Goal: Task Accomplishment & Management: Use online tool/utility

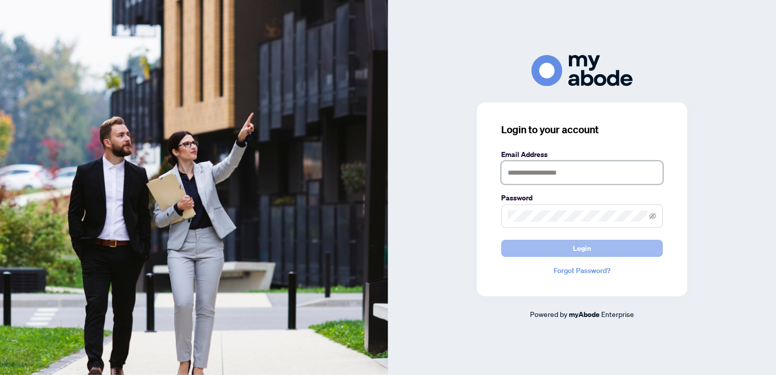
type input "**********"
click at [515, 246] on button "Login" at bounding box center [582, 248] width 162 height 17
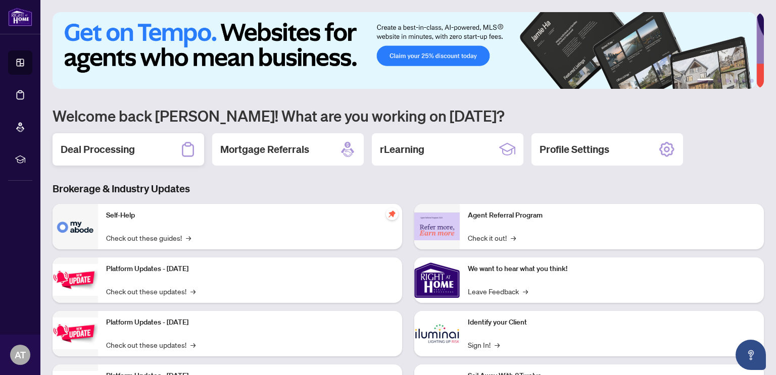
click at [144, 147] on div "Deal Processing" at bounding box center [129, 149] width 152 height 32
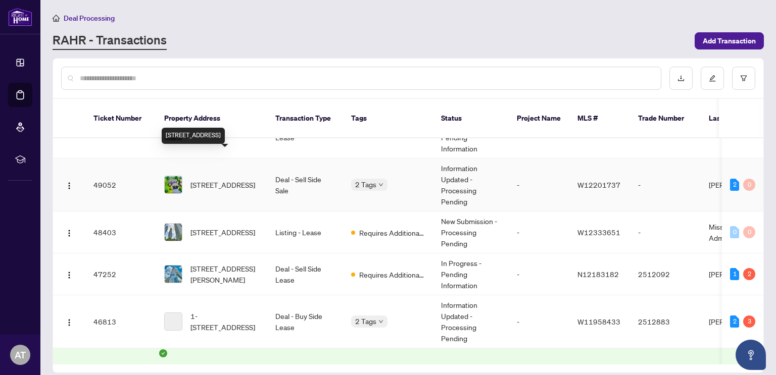
scroll to position [354, 0]
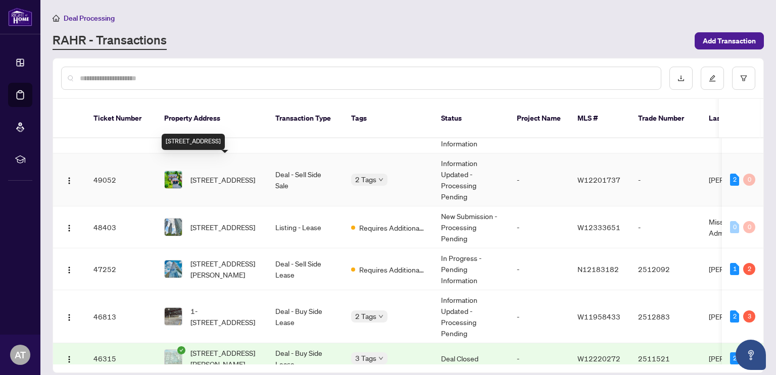
click at [216, 174] on span "[STREET_ADDRESS]" at bounding box center [222, 179] width 65 height 11
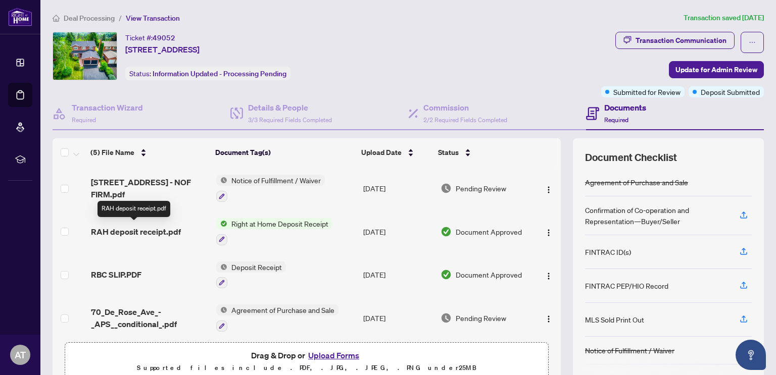
click at [168, 226] on span "RAH deposit receipt.pdf" at bounding box center [136, 232] width 90 height 12
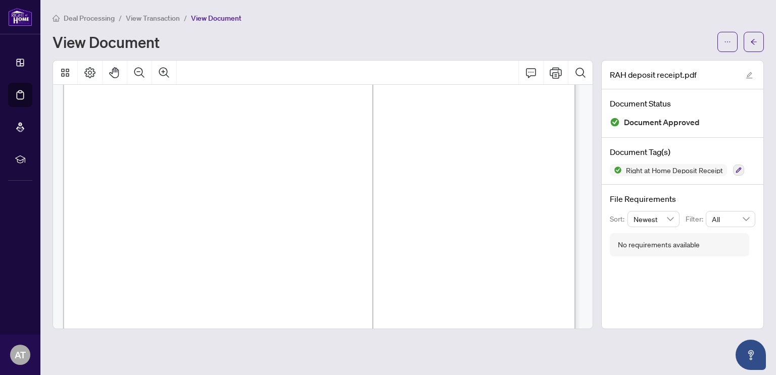
scroll to position [42, 0]
click at [553, 75] on icon "Print" at bounding box center [556, 73] width 12 height 12
